Goal: Task Accomplishment & Management: Complete application form

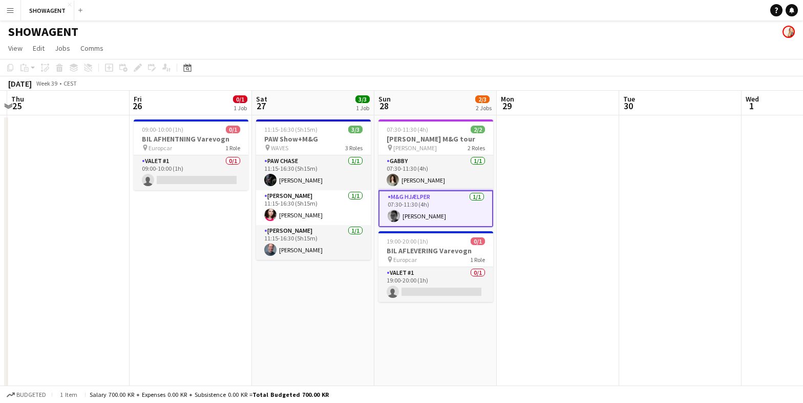
scroll to position [0, 357]
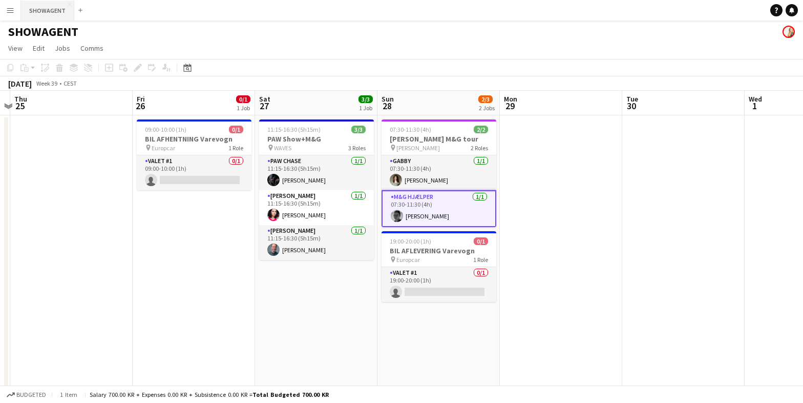
click at [50, 10] on button "SHOWAGENT Close" at bounding box center [47, 11] width 53 height 20
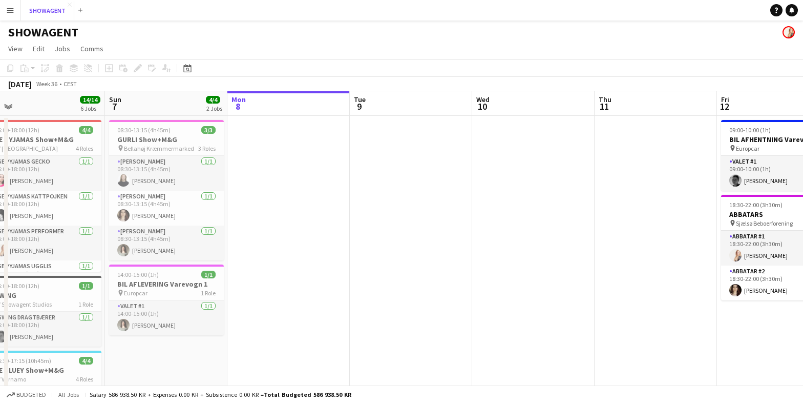
scroll to position [0, 321]
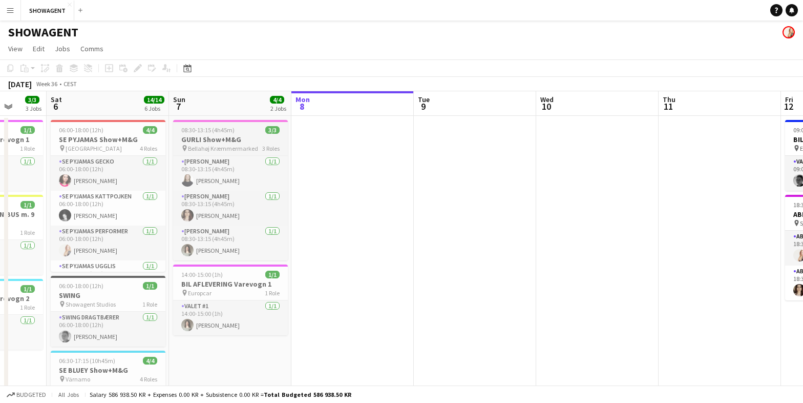
click at [224, 139] on h3 "GURLI Show+M&G" at bounding box center [230, 139] width 115 height 9
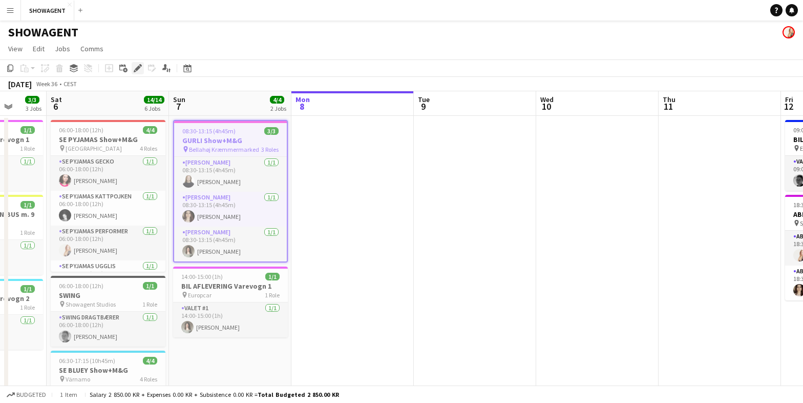
click at [140, 68] on icon "Edit" at bounding box center [138, 68] width 8 height 8
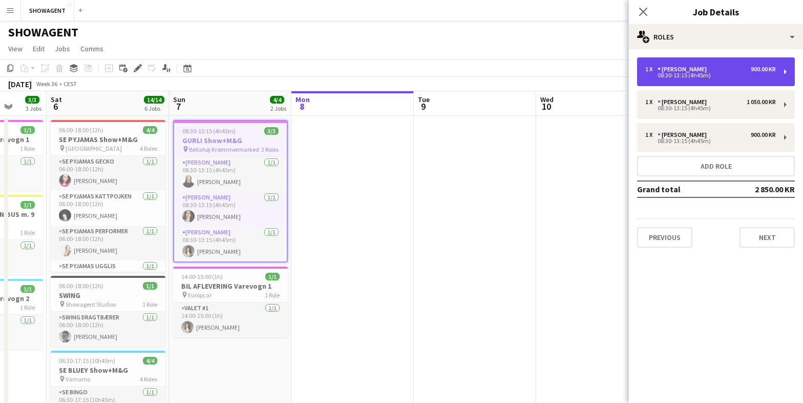
click at [688, 70] on div "[PERSON_NAME]" at bounding box center [684, 69] width 53 height 7
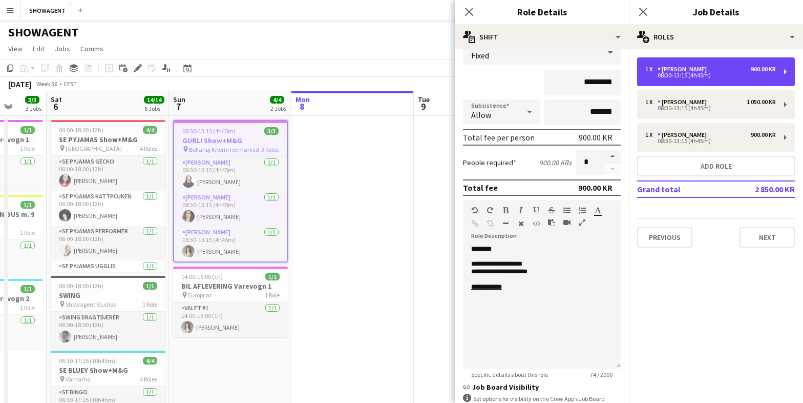
scroll to position [80, 0]
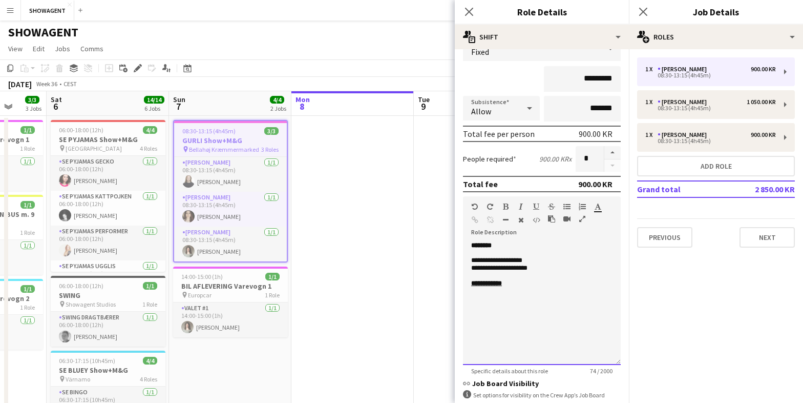
click at [546, 270] on p "**********" at bounding box center [541, 268] width 141 height 8
click at [493, 293] on b "**********" at bounding box center [486, 290] width 31 height 7
click at [595, 81] on input "*********" at bounding box center [582, 79] width 77 height 26
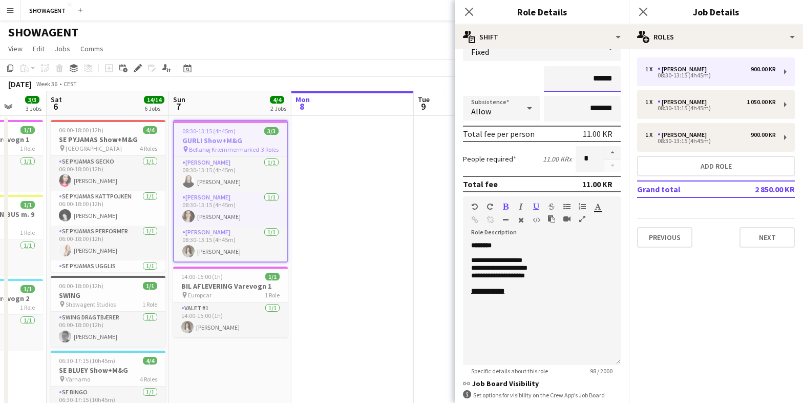
type input "********"
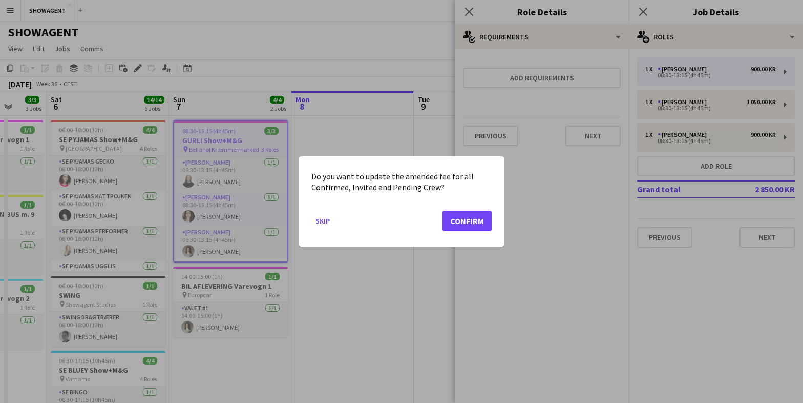
scroll to position [0, 0]
click at [463, 224] on button "Confirm" at bounding box center [467, 221] width 49 height 20
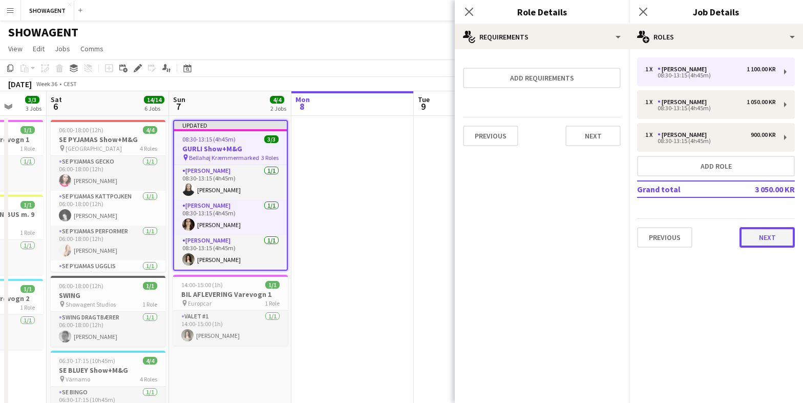
click at [766, 239] on button "Next" at bounding box center [767, 237] width 55 height 20
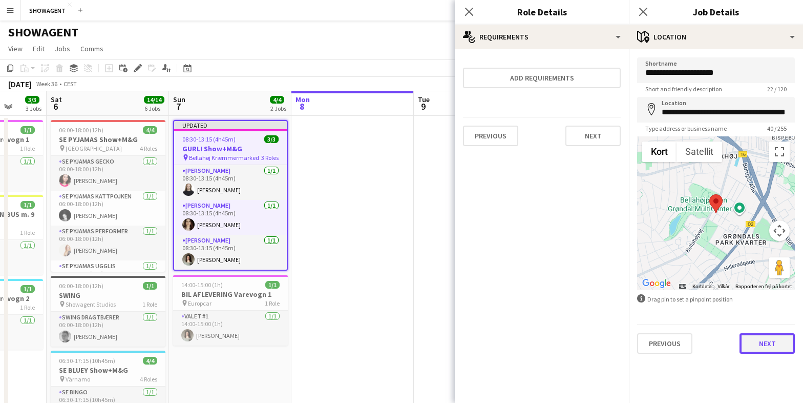
click at [764, 349] on button "Next" at bounding box center [767, 343] width 55 height 20
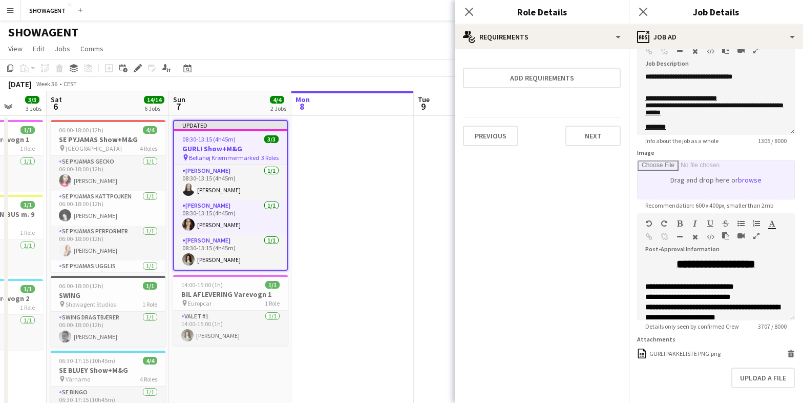
scroll to position [112, 0]
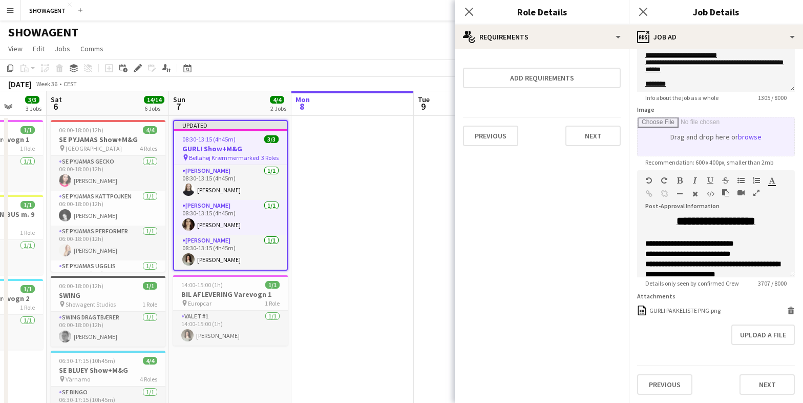
type input "**********"
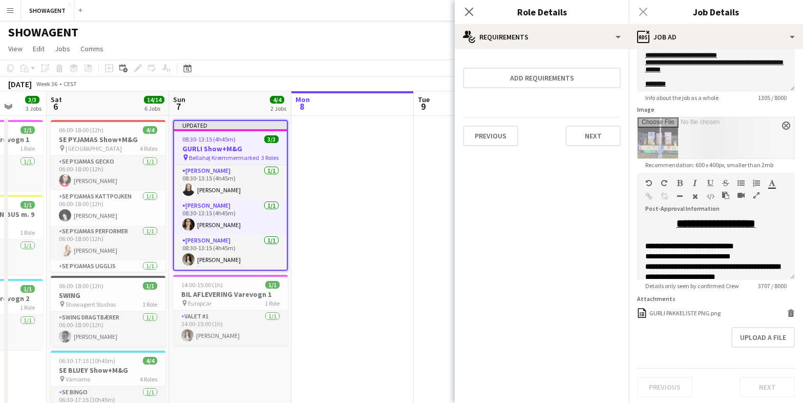
scroll to position [115, 0]
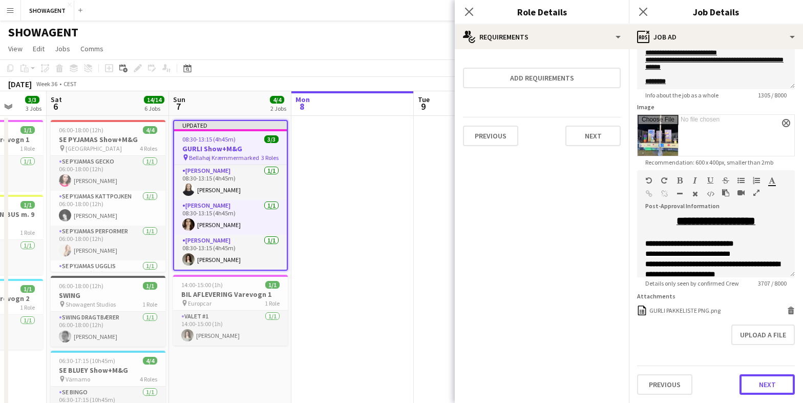
click at [769, 389] on button "Next" at bounding box center [767, 384] width 55 height 20
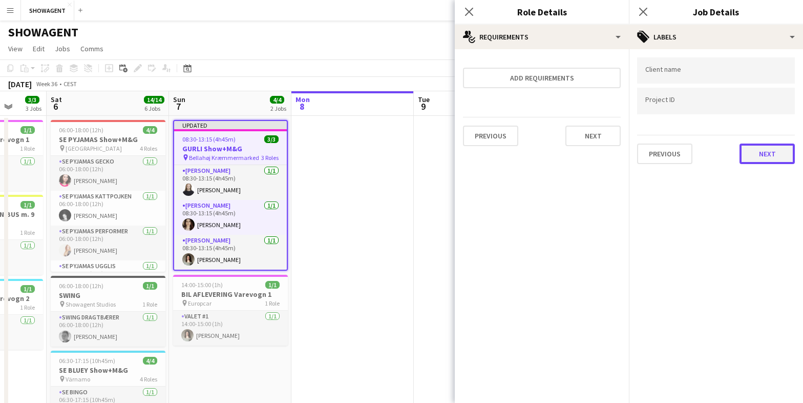
click at [756, 160] on button "Next" at bounding box center [767, 153] width 55 height 20
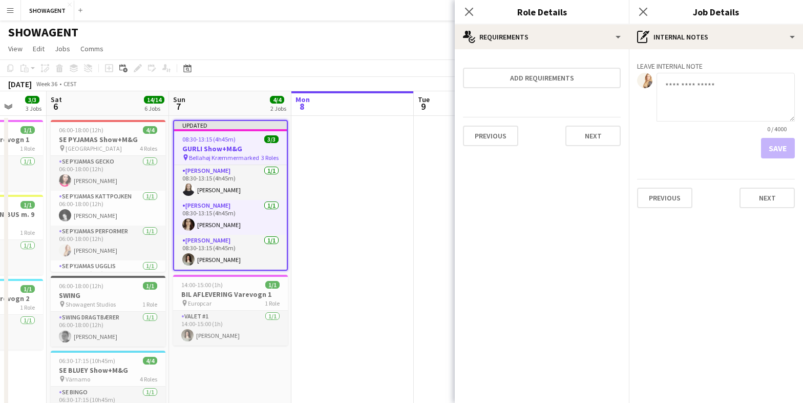
click at [693, 77] on textarea at bounding box center [726, 97] width 138 height 49
paste textarea "**********"
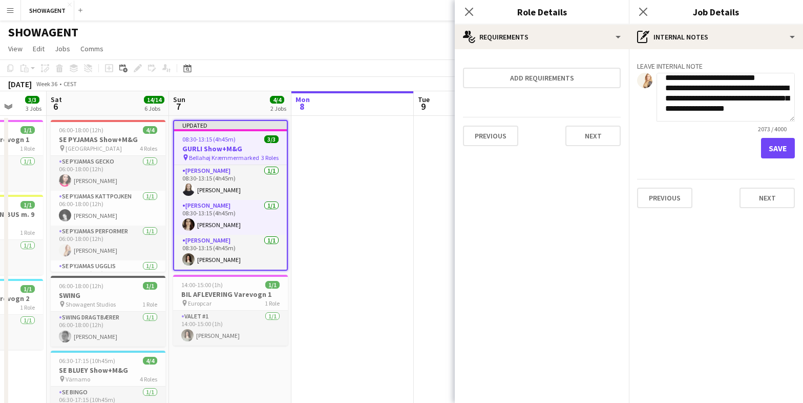
scroll to position [653, 0]
type textarea "**********"
click at [782, 145] on button "Save" at bounding box center [778, 148] width 34 height 20
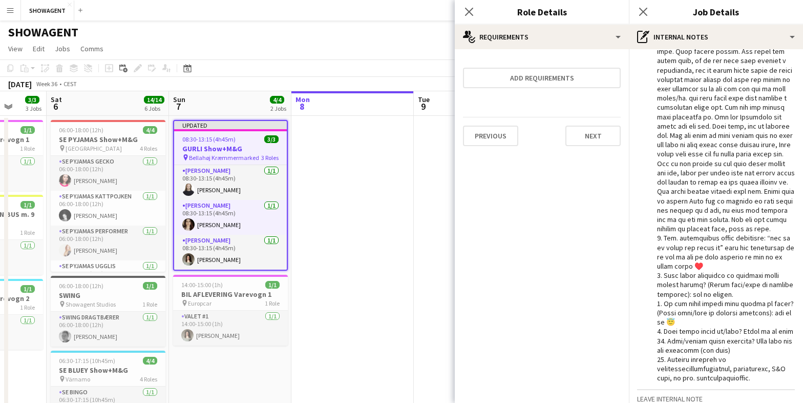
scroll to position [320, 0]
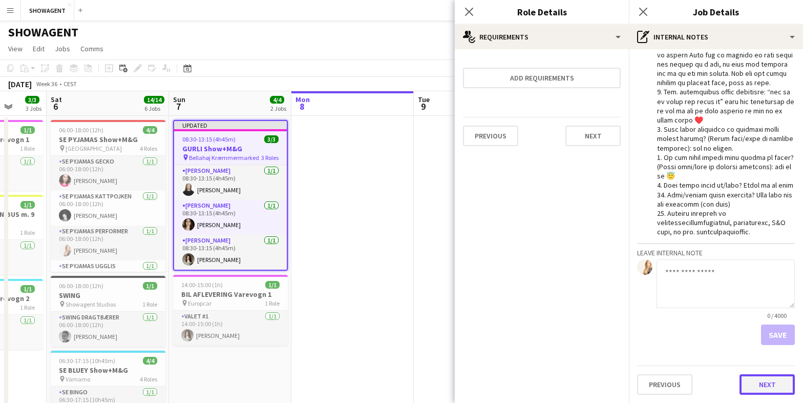
click at [765, 385] on button "Next" at bounding box center [767, 384] width 55 height 20
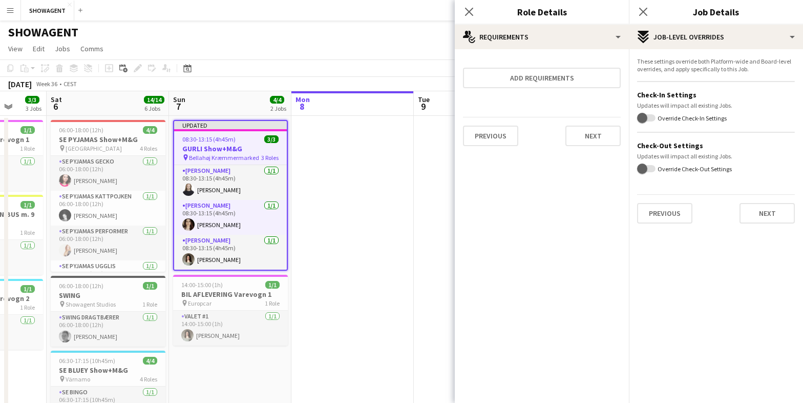
scroll to position [0, 0]
click at [764, 215] on button "Next" at bounding box center [767, 213] width 55 height 20
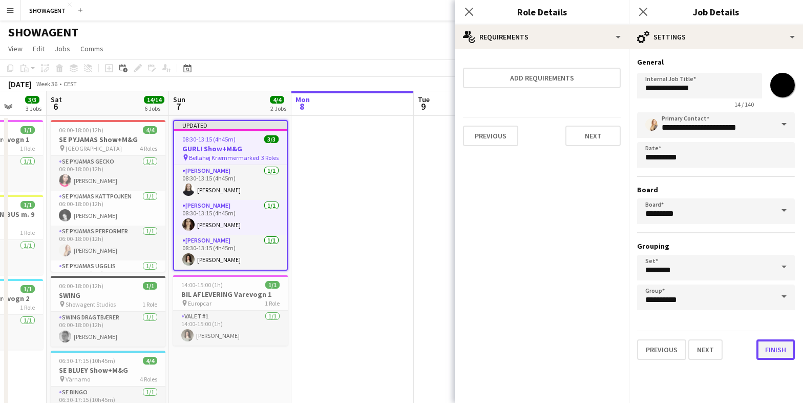
click at [781, 349] on button "Finish" at bounding box center [776, 349] width 38 height 20
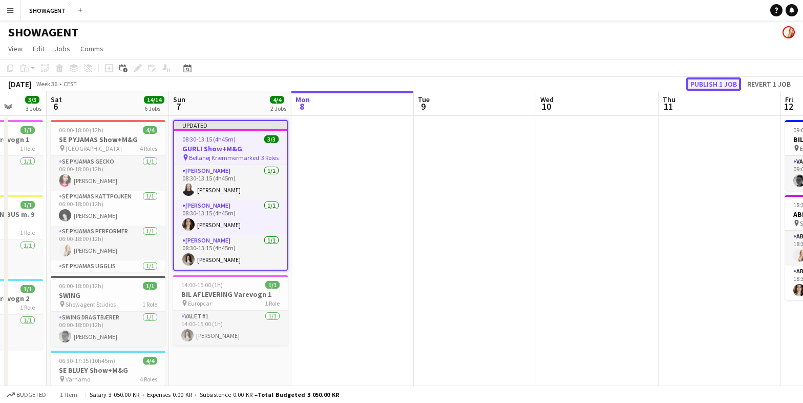
click at [702, 86] on button "Publish 1 job" at bounding box center [713, 83] width 55 height 13
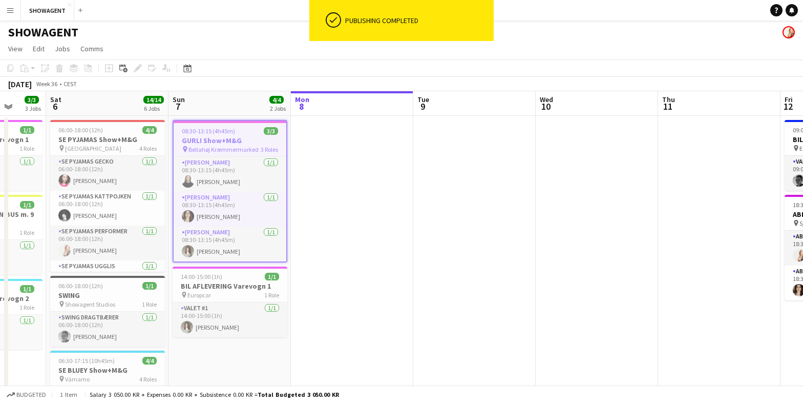
click at [204, 136] on h3 "GURLI Show+M&G" at bounding box center [230, 140] width 113 height 9
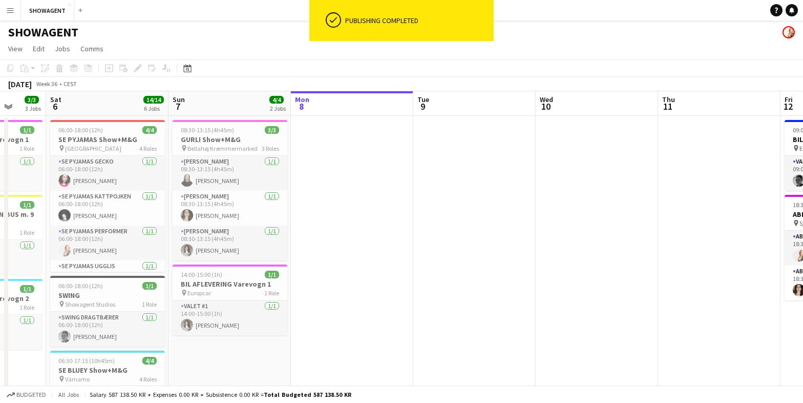
drag, startPoint x: 204, startPoint y: 136, endPoint x: 181, endPoint y: 118, distance: 29.2
click at [204, 136] on h3 "GURLI Show+M&G" at bounding box center [230, 139] width 115 height 9
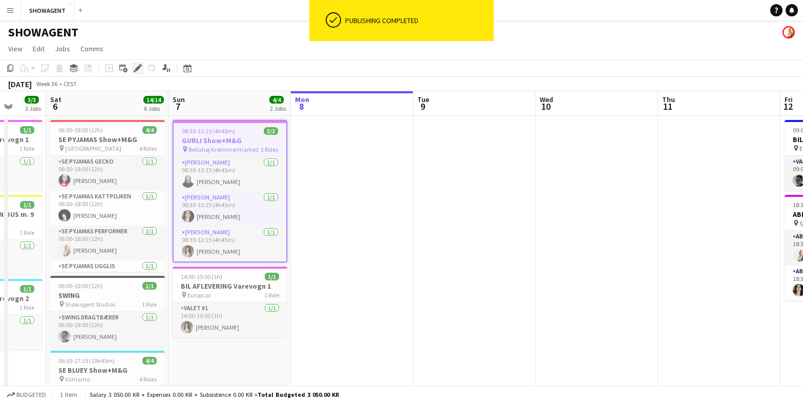
click at [136, 70] on icon at bounding box center [138, 69] width 6 height 6
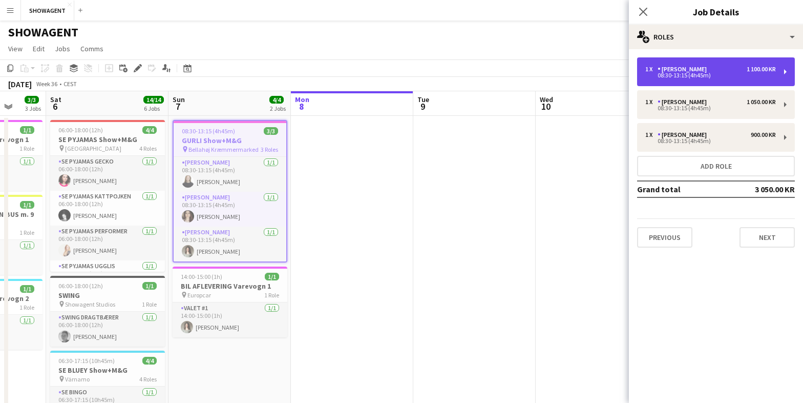
click at [694, 72] on div "[PERSON_NAME]" at bounding box center [684, 69] width 53 height 7
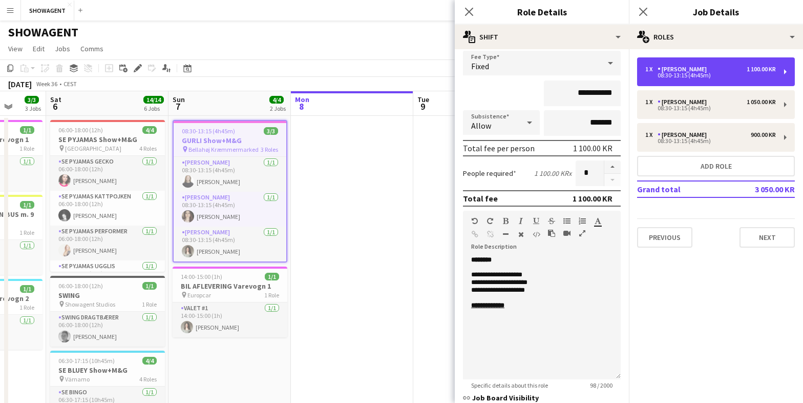
scroll to position [0, 0]
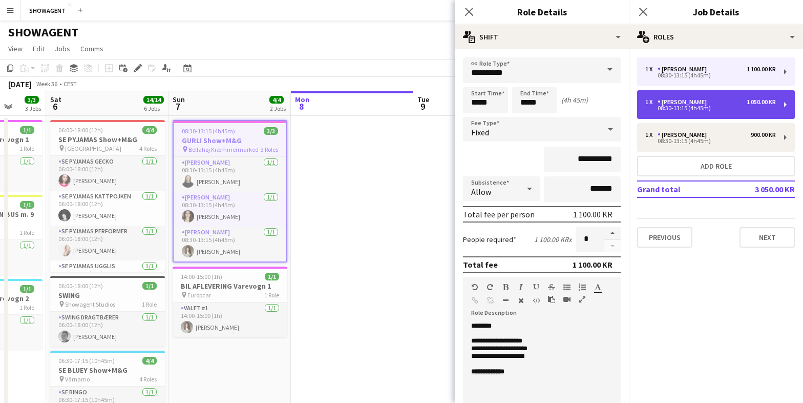
click at [678, 101] on div "[PERSON_NAME]" at bounding box center [684, 101] width 53 height 7
type input "**********"
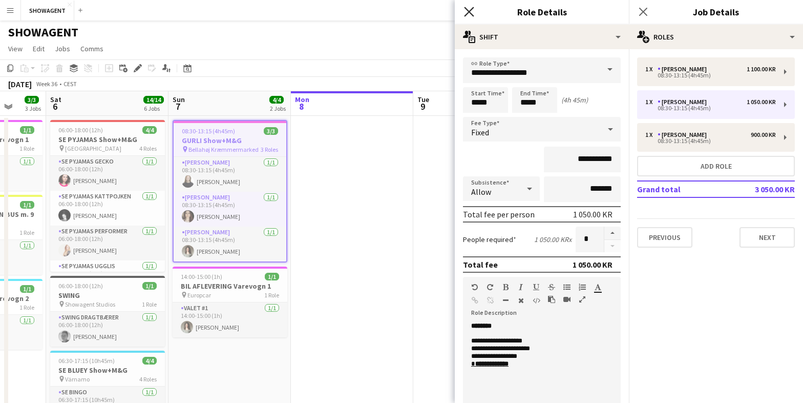
click at [469, 11] on icon at bounding box center [469, 12] width 10 height 10
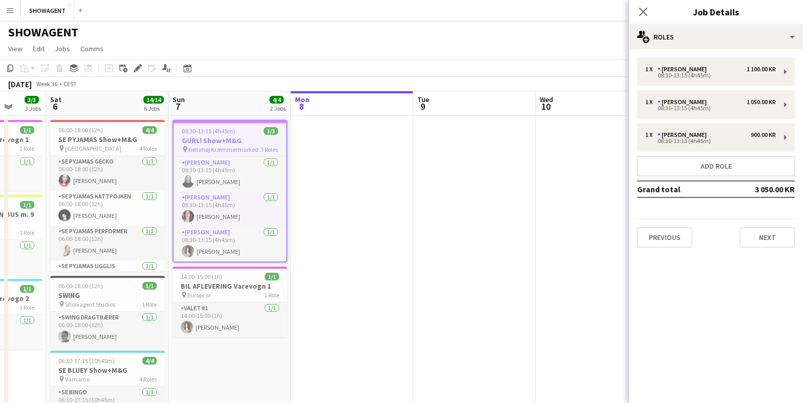
drag, startPoint x: 640, startPoint y: 12, endPoint x: 609, endPoint y: 27, distance: 35.1
click at [640, 12] on icon "Close pop-in" at bounding box center [643, 12] width 8 height 8
